Goal: Information Seeking & Learning: Learn about a topic

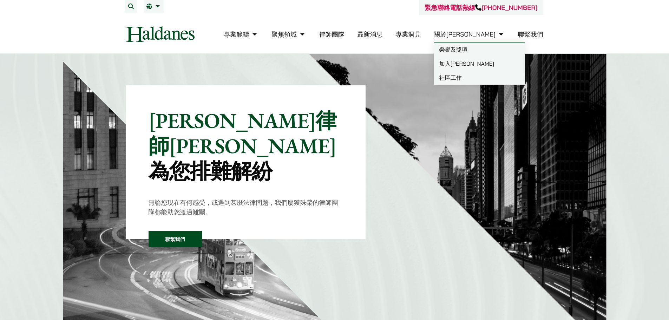
click at [479, 64] on link "加入[PERSON_NAME]" at bounding box center [479, 64] width 91 height 14
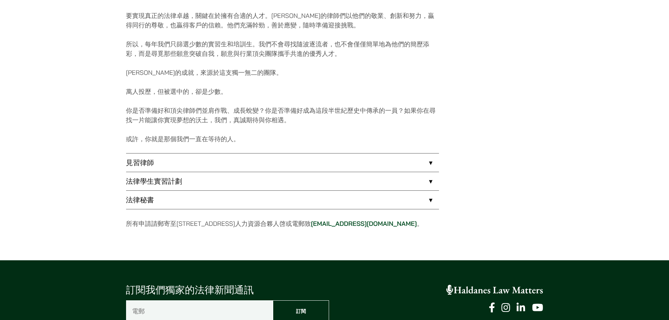
scroll to position [492, 0]
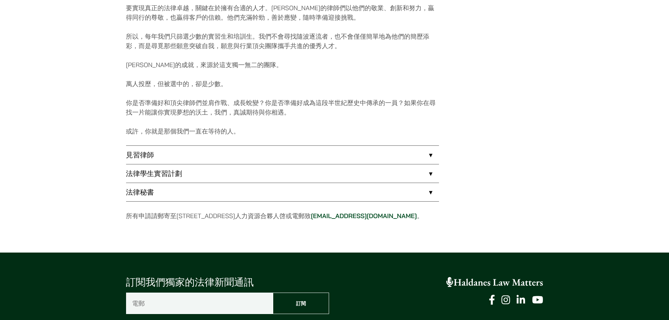
click at [425, 191] on link "法律秘書" at bounding box center [282, 192] width 313 height 18
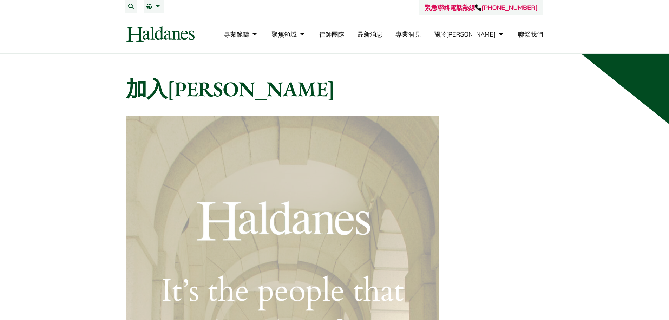
click at [423, 179] on img at bounding box center [282, 272] width 313 height 313
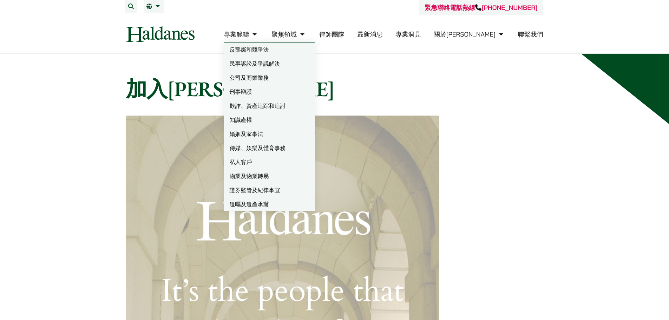
click at [259, 34] on link "專業範疇" at bounding box center [241, 34] width 35 height 8
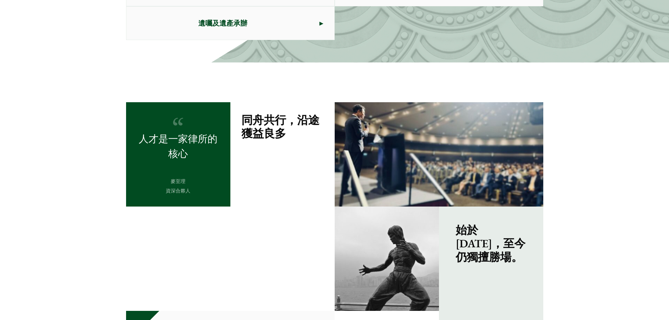
scroll to position [571, 0]
